Goal: Find specific page/section: Find specific page/section

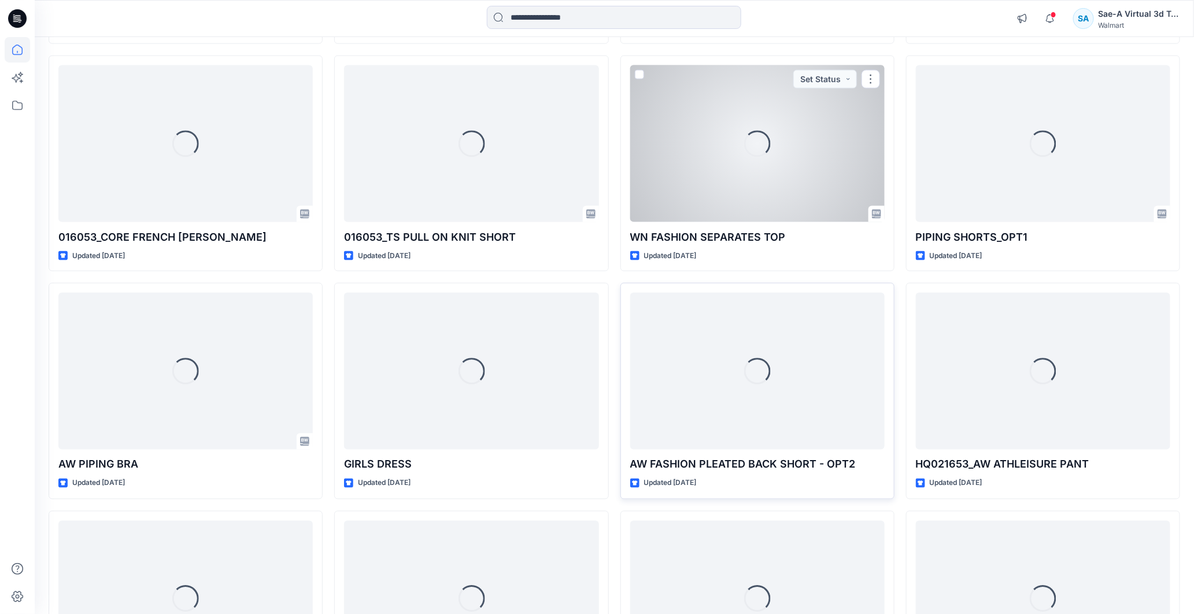
scroll to position [853, 0]
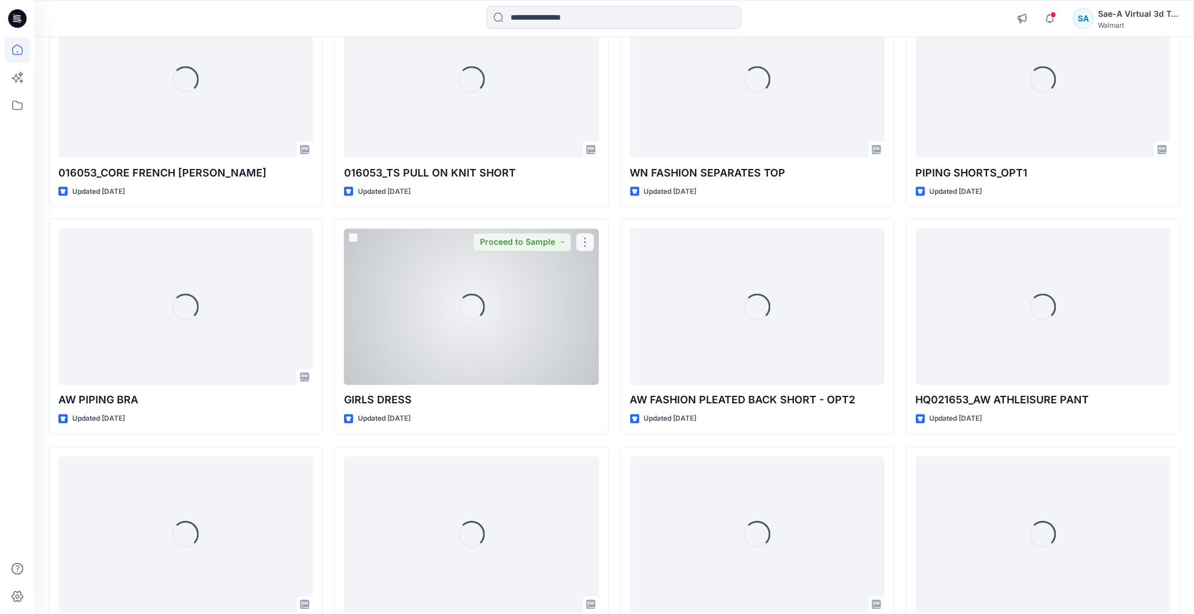
click at [466, 365] on div "Loading..." at bounding box center [471, 306] width 255 height 157
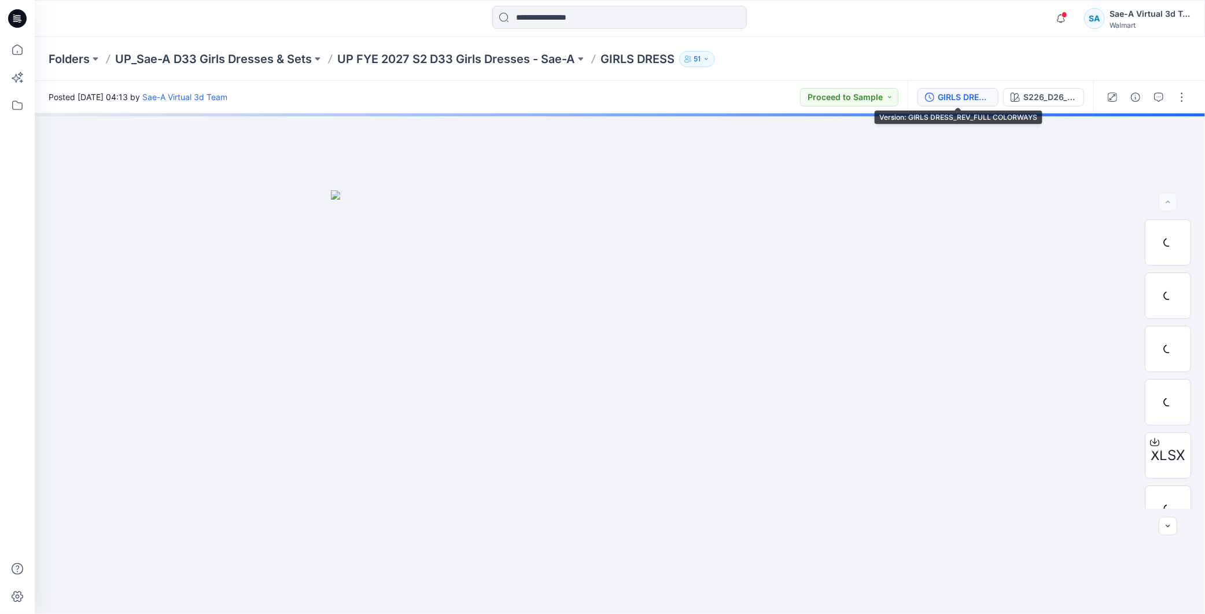
click at [586, 95] on div "GIRLS DRESS_REV_FULL COLORWAYS" at bounding box center [964, 97] width 53 height 13
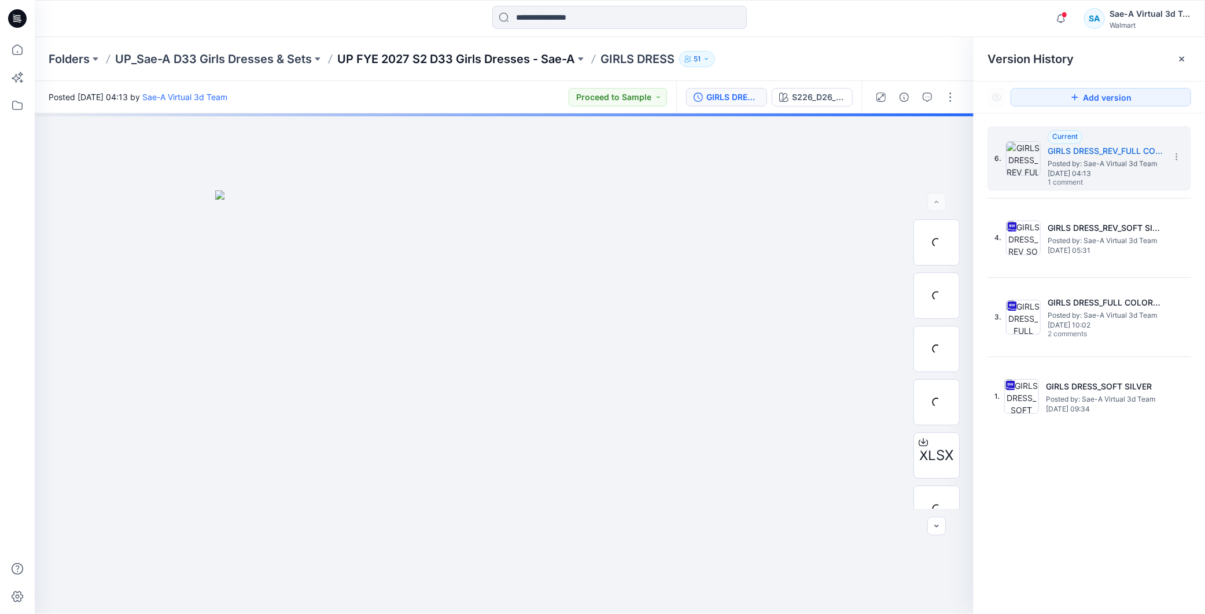
click at [539, 52] on p "UP FYE 2027 S2 D33 Girls Dresses - Sae-A" at bounding box center [456, 59] width 238 height 16
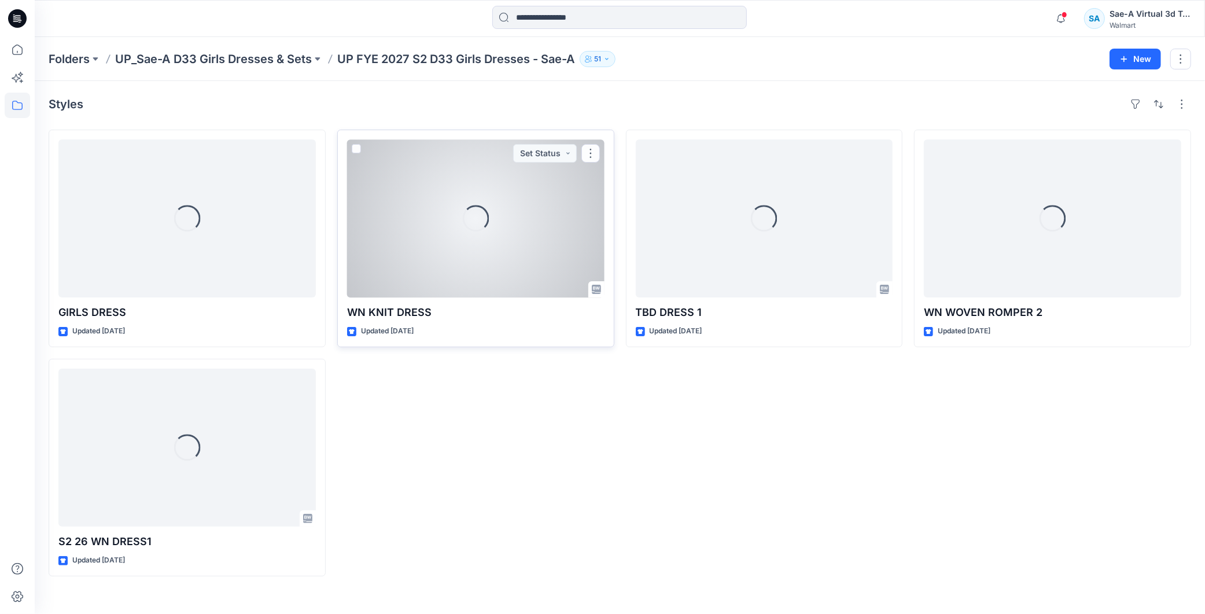
click at [511, 211] on div "Loading..." at bounding box center [475, 218] width 257 height 158
